Goal: Information Seeking & Learning: Learn about a topic

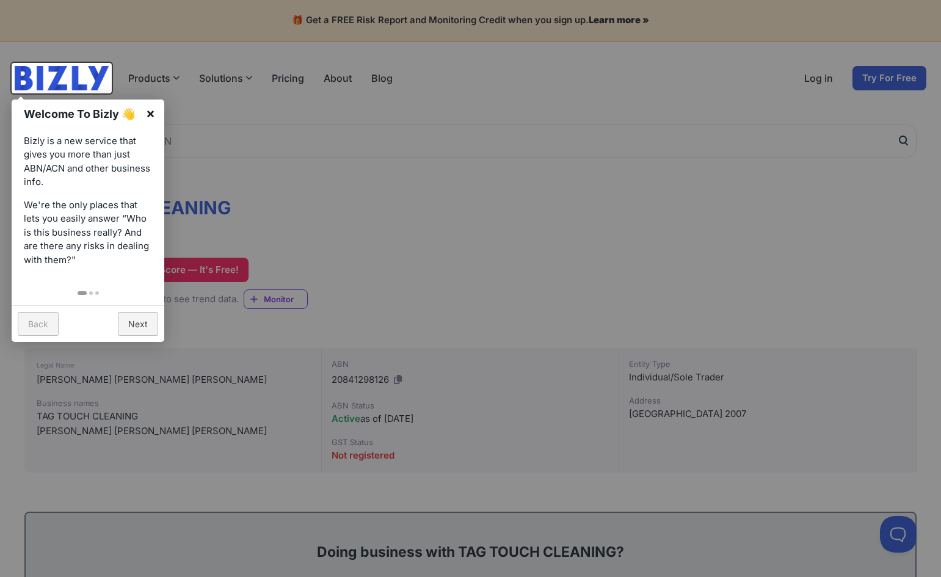
click at [154, 117] on link "×" at bounding box center [150, 113] width 27 height 27
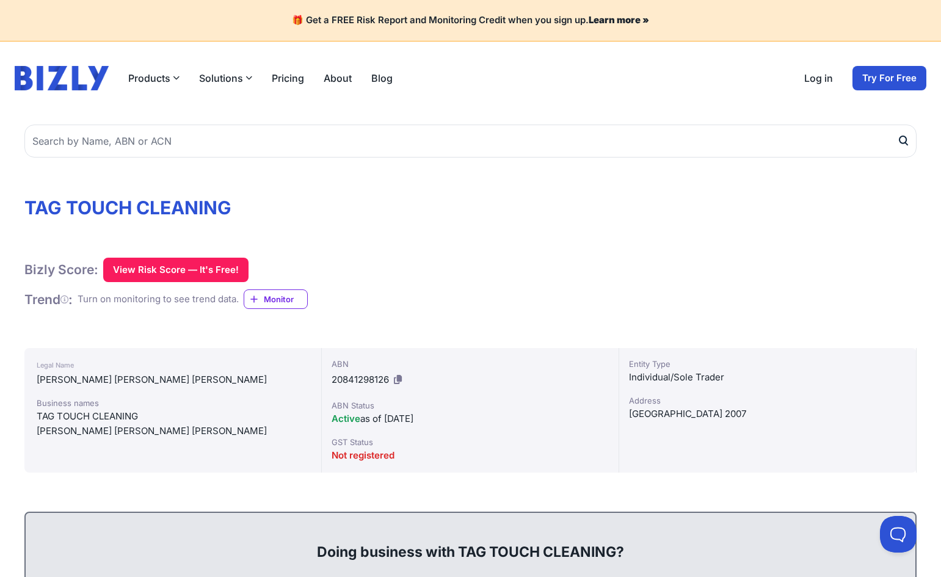
click at [374, 457] on span "Not registered" at bounding box center [363, 455] width 63 height 12
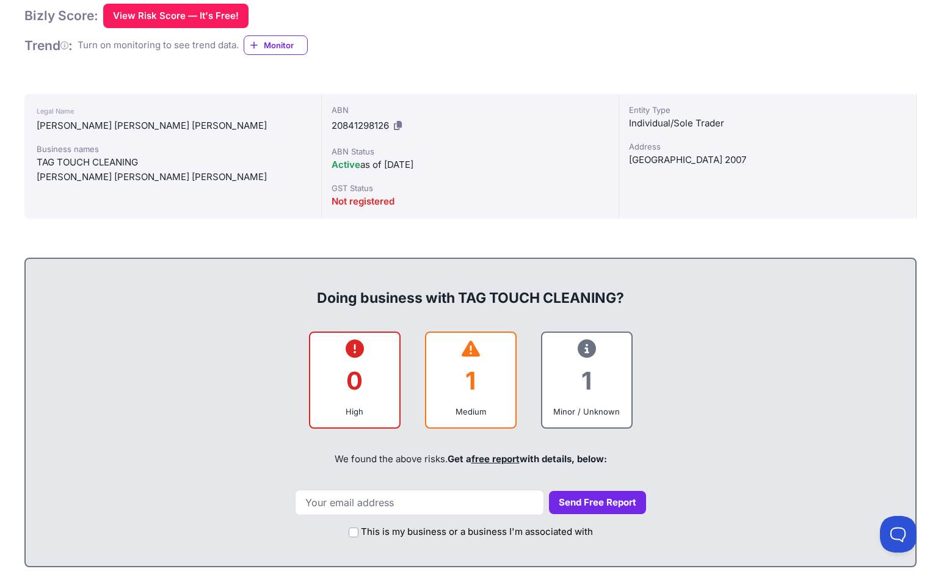
scroll to position [255, 0]
click at [495, 391] on div "1" at bounding box center [471, 379] width 70 height 49
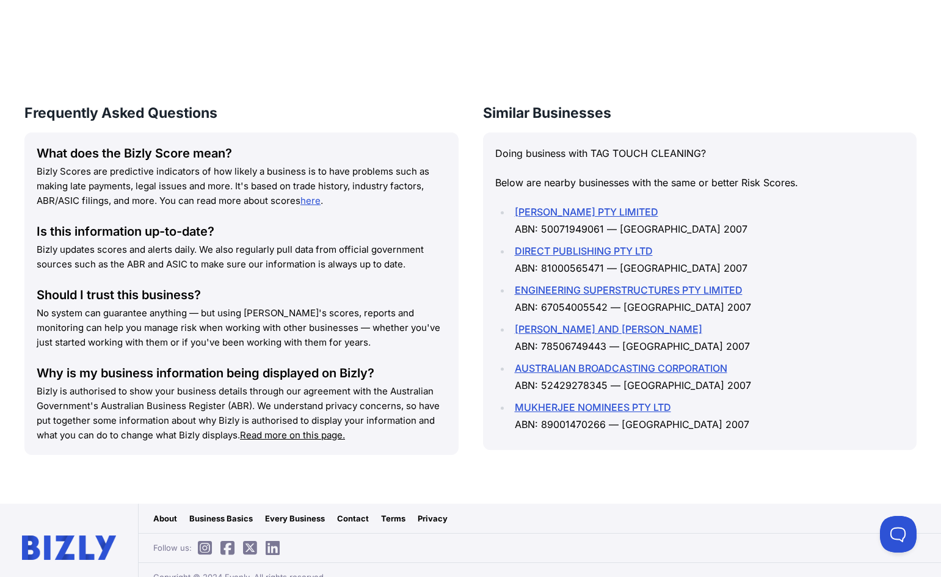
scroll to position [1598, 0]
click at [558, 244] on link "DIRECT PUBLISHING PTY LTD" at bounding box center [584, 250] width 138 height 12
